Goal: Transaction & Acquisition: Purchase product/service

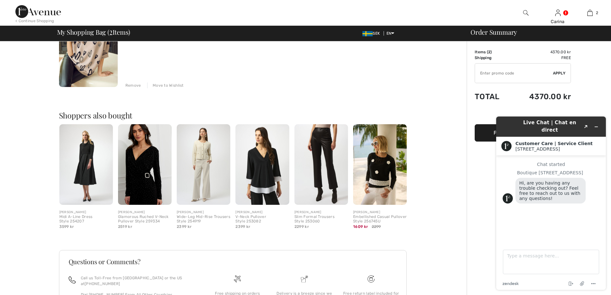
click at [475, 185] on div "Order Summary Details Items ( 2 ) 4370.00 kr Promo code 0.00 kr Shipping Free T…" at bounding box center [538, 102] width 144 height 507
click at [597, 124] on icon "Minimize widget" at bounding box center [596, 126] width 4 height 4
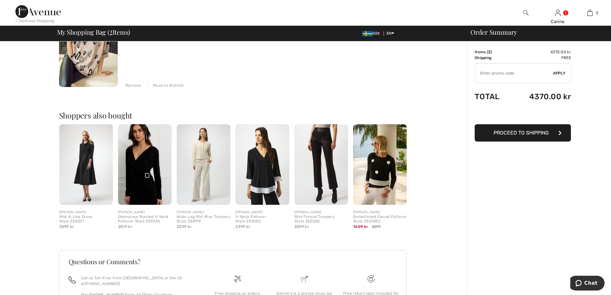
click at [531, 132] on span "Proceed to Shipping" at bounding box center [520, 132] width 55 height 6
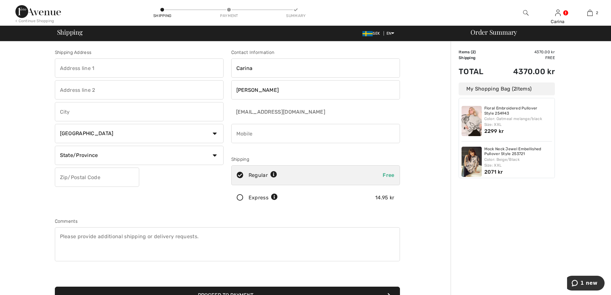
click at [79, 71] on input "text" at bounding box center [139, 67] width 169 height 19
type input "Hökvägen 18"
type input "18"
type input "Köping"
select select "SE"
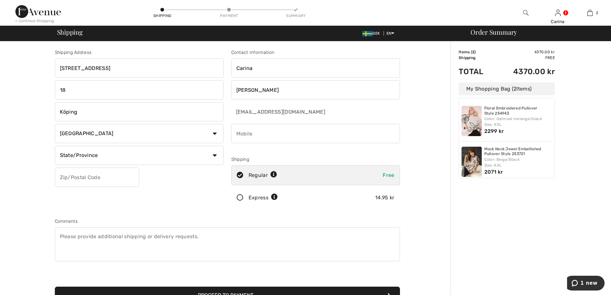
type input "73142"
type input "0730201293"
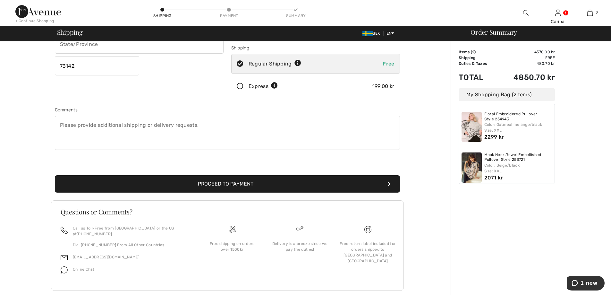
scroll to position [117, 0]
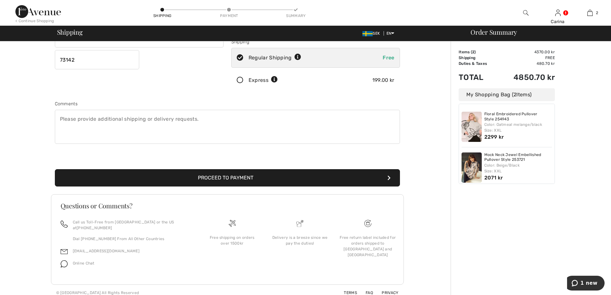
click at [221, 179] on button "Proceed to Payment" at bounding box center [227, 177] width 345 height 17
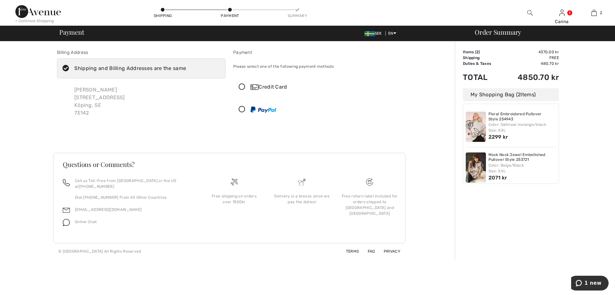
click at [242, 86] on icon at bounding box center [242, 87] width 17 height 7
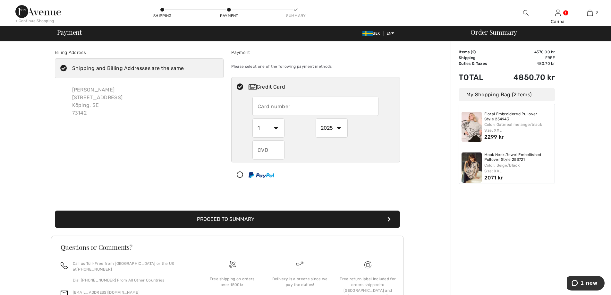
click at [270, 110] on input "text" at bounding box center [315, 105] width 126 height 19
click at [274, 102] on input "text" at bounding box center [315, 105] width 126 height 19
drag, startPoint x: 265, startPoint y: 108, endPoint x: 280, endPoint y: 106, distance: 15.2
click at [265, 108] on input "text" at bounding box center [315, 105] width 126 height 19
click at [393, 167] on div "Credit Card 1 2 3 4 5 6 7 8 9 10 11 12 2025 2026 2027 2028 2029 2030 2031 2032 …" at bounding box center [315, 131] width 169 height 108
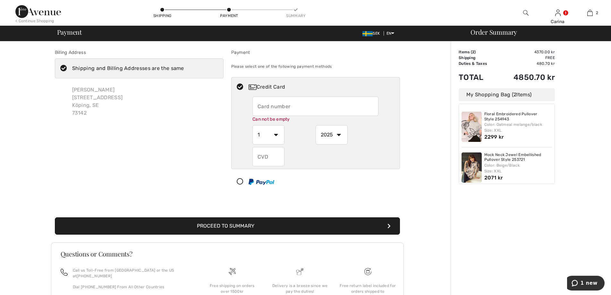
click at [269, 107] on input "text" at bounding box center [315, 105] width 126 height 19
click at [368, 133] on div "2025 2026 2027 2028 2029 2030 2031 2032 2033 2034 2035" at bounding box center [346, 134] width 63 height 19
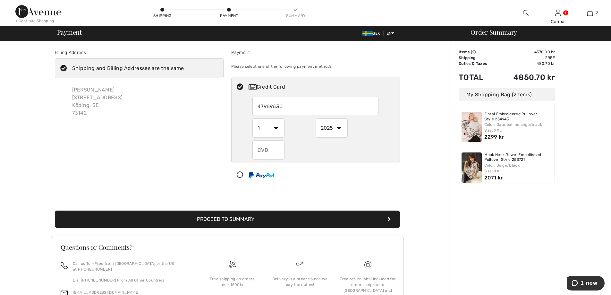
click at [299, 105] on input "47969630" at bounding box center [315, 105] width 126 height 19
type input "4796963002538204"
click at [376, 132] on div "2025 2026 2027 2028 2029 2030 2031 2032 2033 2034 2035" at bounding box center [346, 127] width 63 height 19
click at [277, 130] on select "1 2 3 4 5 6 7 8 9 10 11 12" at bounding box center [268, 127] width 32 height 19
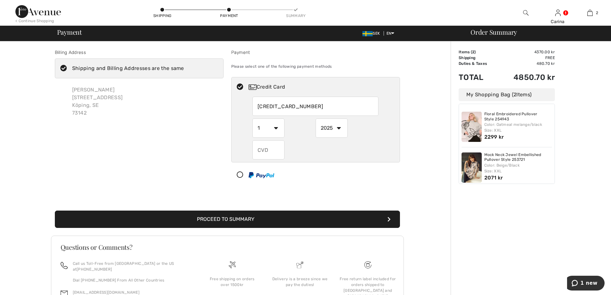
click at [277, 129] on select "1 2 3 4 5 6 7 8 9 10 11 12" at bounding box center [268, 127] width 32 height 19
click at [267, 150] on input "text" at bounding box center [268, 149] width 32 height 19
type input "957"
click at [277, 129] on select "1 2 3 4 5 6 7 8 9 10 11 12" at bounding box center [268, 127] width 32 height 19
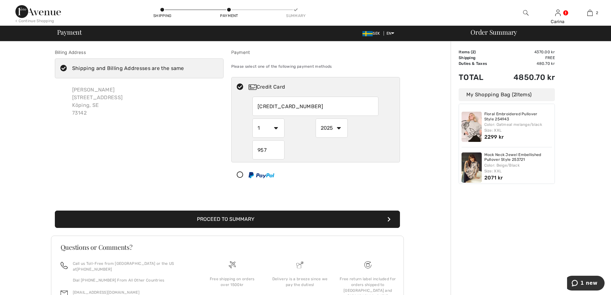
select select "7"
click at [252, 118] on select "1 2 3 4 5 6 7 8 9 10 11 12" at bounding box center [268, 127] width 32 height 19
click at [340, 130] on select "2025 2026 2027 2028 2029 2030 2031 2032 2033 2034 2035" at bounding box center [331, 127] width 32 height 19
select select "2028"
click at [315, 118] on select "2025 2026 2027 2028 2029 2030 2031 2032 2033 2034 2035" at bounding box center [331, 127] width 32 height 19
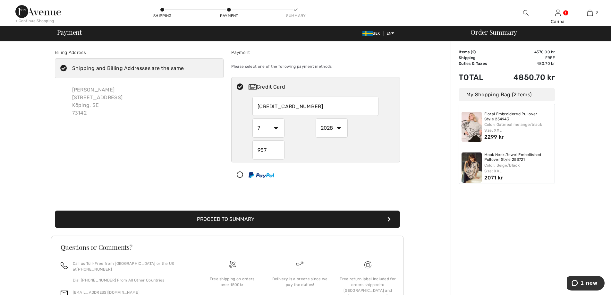
click at [253, 216] on button "Proceed to Summary" at bounding box center [227, 218] width 345 height 17
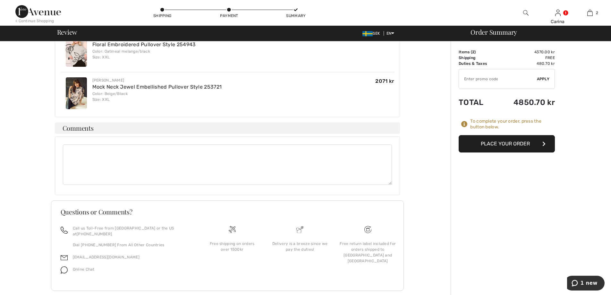
scroll to position [198, 0]
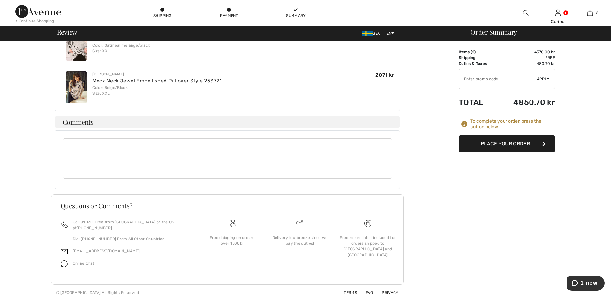
click at [492, 143] on button "Place Your Order" at bounding box center [506, 143] width 96 height 17
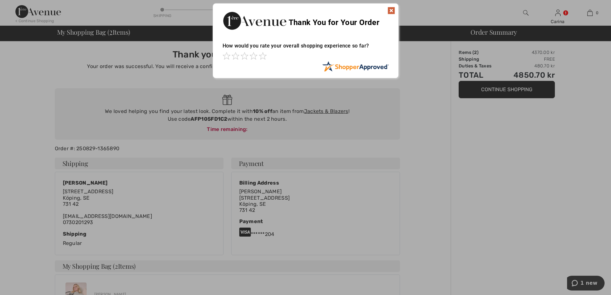
click at [390, 11] on img at bounding box center [391, 11] width 8 height 8
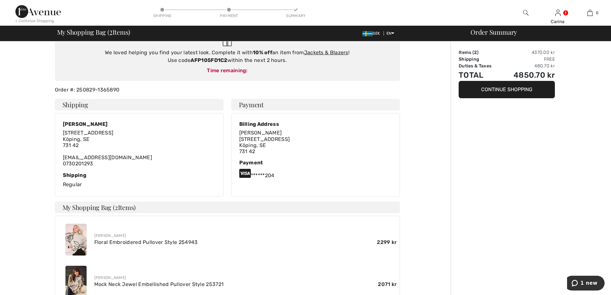
scroll to position [128, 0]
